Goal: Navigation & Orientation: Find specific page/section

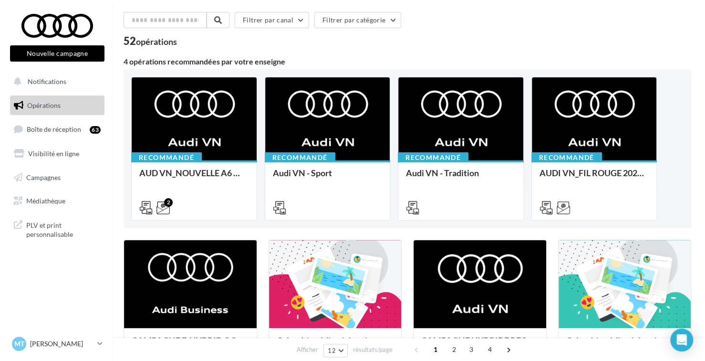
scroll to position [191, 0]
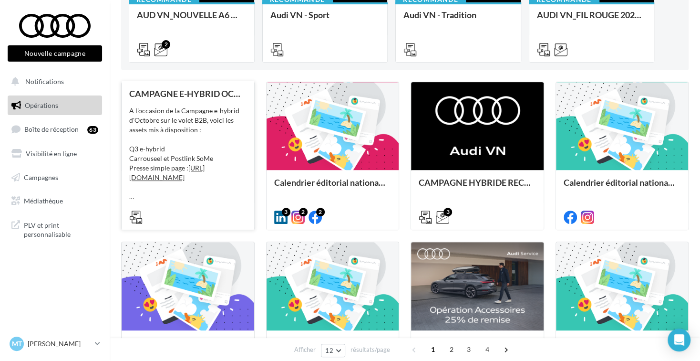
click at [230, 134] on div "A l'occasion de la Campagne e-hybrid d'Octobre sur le volet B2B, voici les asse…" at bounding box center [187, 153] width 117 height 95
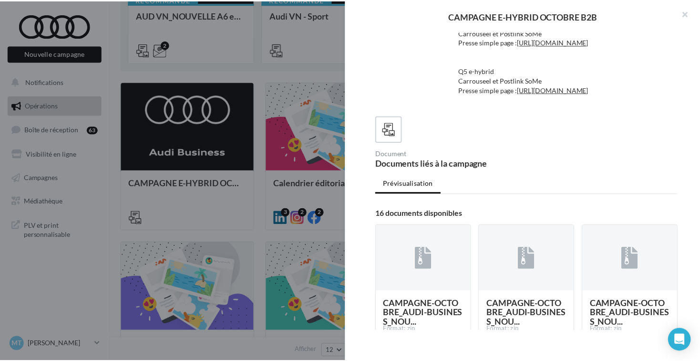
scroll to position [0, 0]
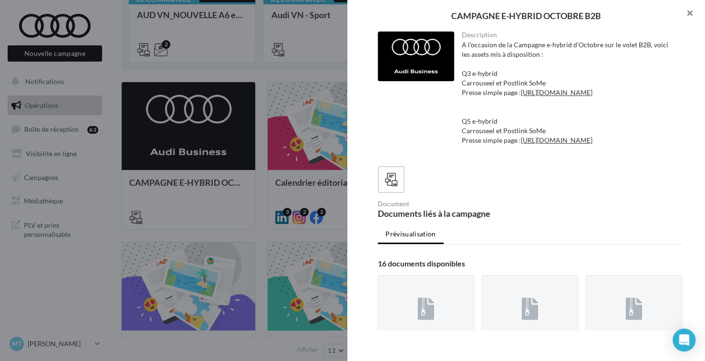
click at [683, 13] on button "button" at bounding box center [686, 14] width 38 height 29
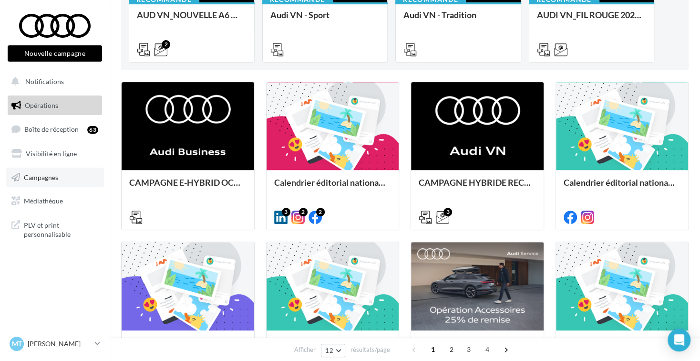
click at [34, 179] on span "Campagnes" at bounding box center [41, 177] width 34 height 8
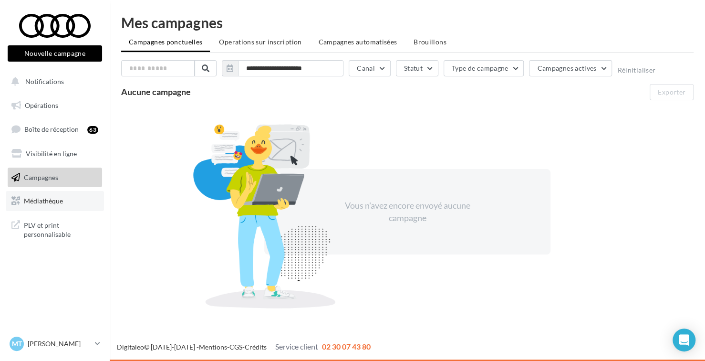
click at [53, 202] on span "Médiathèque" at bounding box center [43, 200] width 39 height 8
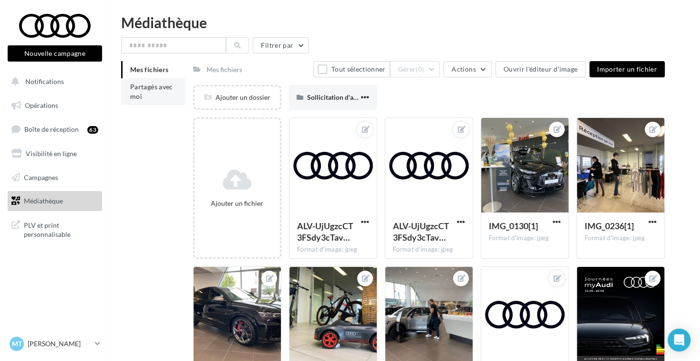
click at [144, 93] on li "Partagés avec moi" at bounding box center [153, 91] width 64 height 27
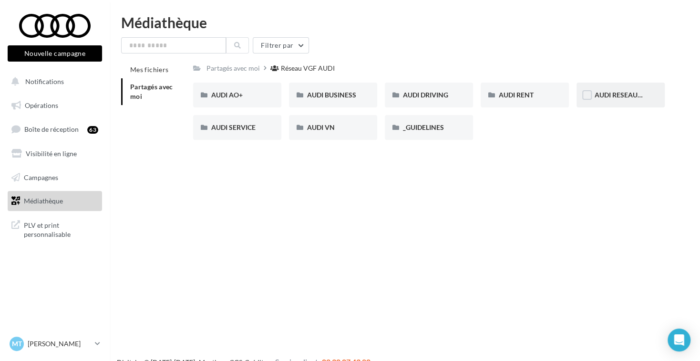
click at [624, 87] on div "AUDI RESEAUX SOCIAUX" at bounding box center [621, 95] width 88 height 25
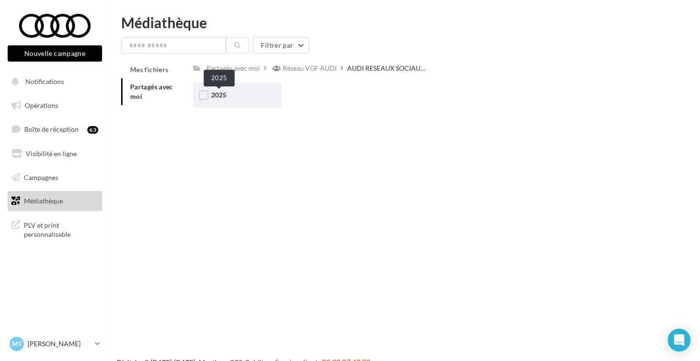
click at [217, 94] on span "2025" at bounding box center [218, 95] width 15 height 8
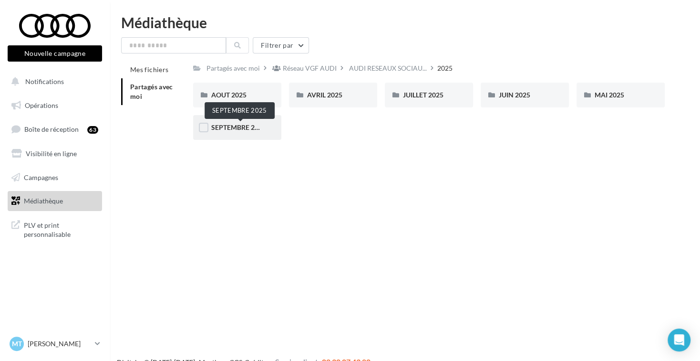
click at [219, 129] on span "SEPTEMBRE 2025" at bounding box center [238, 127] width 55 height 8
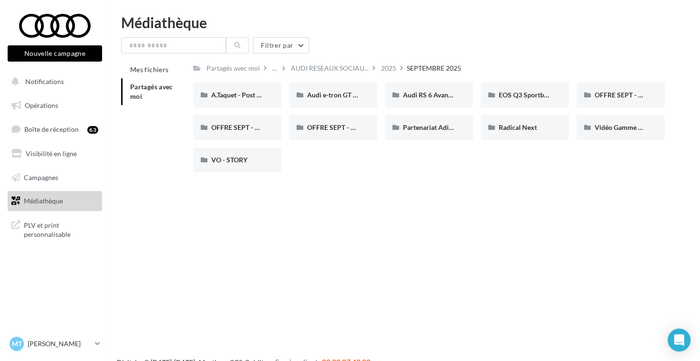
click at [294, 204] on div "Nouvelle campagne Nouvelle campagne Notifications Opérations Boîte de réception…" at bounding box center [350, 195] width 700 height 361
click at [83, 349] on div "MT Marie THEVENET audi-reim-the-51100" at bounding box center [51, 343] width 82 height 14
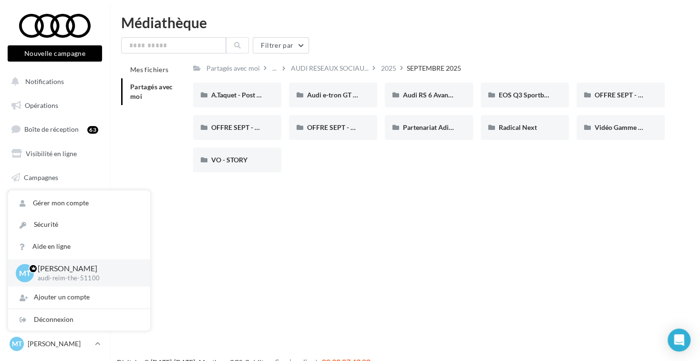
click at [218, 278] on div "Nouvelle campagne Nouvelle campagne Notifications Opérations Boîte de réception…" at bounding box center [350, 195] width 700 height 361
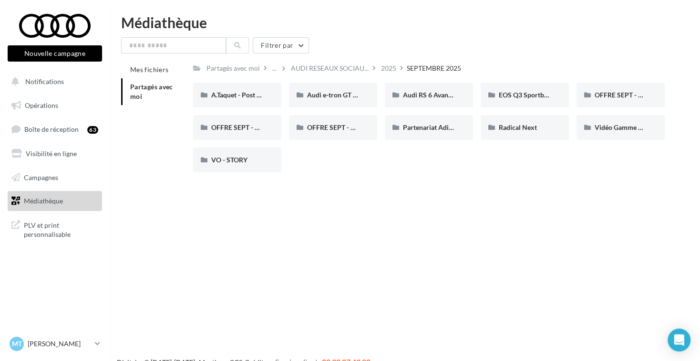
click at [389, 237] on div "Nouvelle campagne Nouvelle campagne Notifications Opérations Boîte de réception…" at bounding box center [350, 195] width 700 height 361
drag, startPoint x: 371, startPoint y: 210, endPoint x: 506, endPoint y: 280, distance: 153.1
click at [506, 280] on div "Nouvelle campagne Nouvelle campagne Notifications Opérations Boîte de réception…" at bounding box center [350, 195] width 700 height 361
drag, startPoint x: 480, startPoint y: 200, endPoint x: 510, endPoint y: 249, distance: 58.0
click at [514, 250] on div "Nouvelle campagne Nouvelle campagne Notifications Opérations Boîte de réception…" at bounding box center [350, 195] width 700 height 361
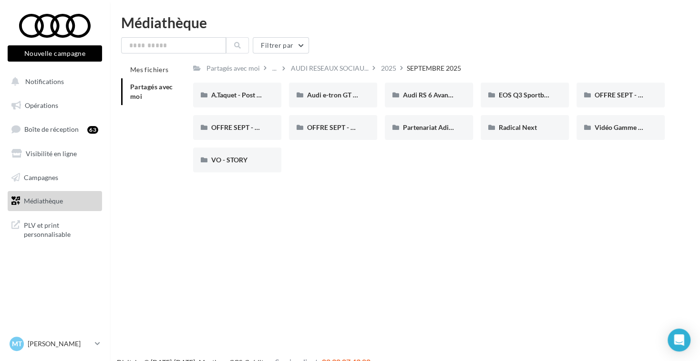
drag, startPoint x: 479, startPoint y: 53, endPoint x: 505, endPoint y: 208, distance: 157.7
click at [504, 196] on div "Nouvelle campagne Nouvelle campagne Notifications Opérations Boîte de réception…" at bounding box center [350, 195] width 700 height 361
click at [506, 209] on div "Nouvelle campagne Nouvelle campagne Notifications Opérations Boîte de réception…" at bounding box center [350, 195] width 700 height 361
drag, startPoint x: 167, startPoint y: 120, endPoint x: 486, endPoint y: 191, distance: 326.7
click at [486, 191] on div "Nouvelle campagne Nouvelle campagne Notifications Opérations Boîte de réception…" at bounding box center [350, 195] width 700 height 361
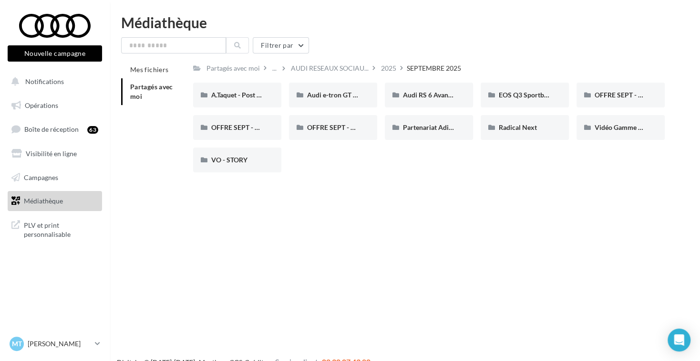
click at [486, 191] on div "Nouvelle campagne Nouvelle campagne Notifications Opérations Boîte de réception…" at bounding box center [350, 195] width 700 height 361
click at [84, 87] on button "Notifications" at bounding box center [53, 82] width 94 height 20
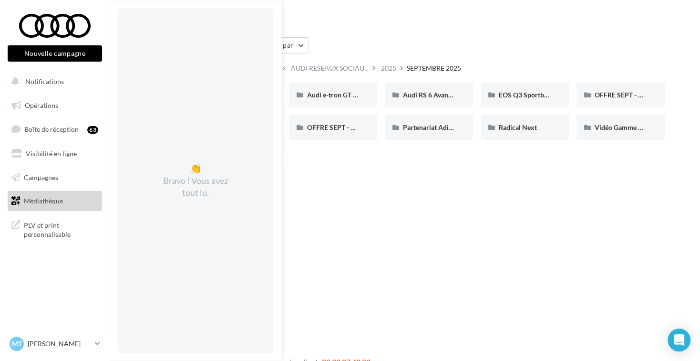
click at [58, 115] on ul "Opérations Boîte de réception 63 Visibilité en ligne Campagnes Médiathèque" at bounding box center [55, 153] width 102 height 123
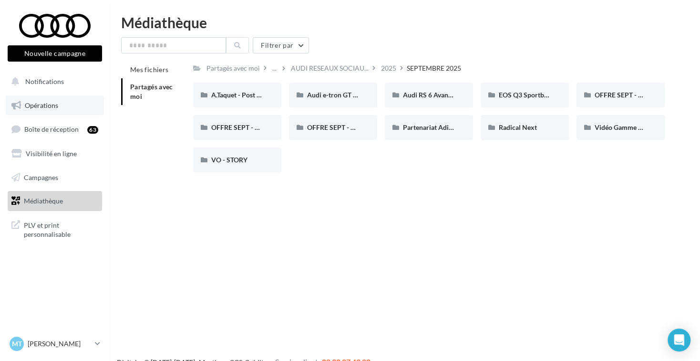
click at [59, 109] on link "Opérations" at bounding box center [55, 105] width 98 height 20
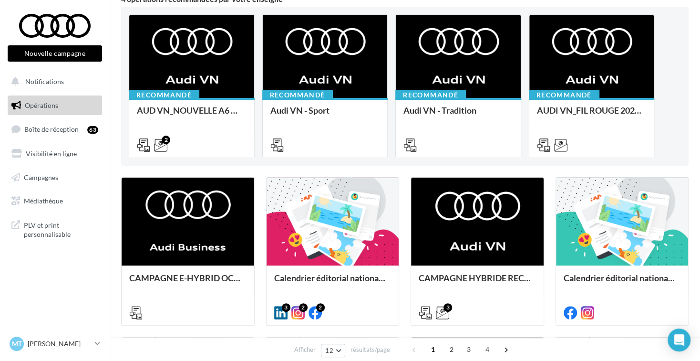
scroll to position [143, 0]
